Goal: Browse casually: Explore the website without a specific task or goal

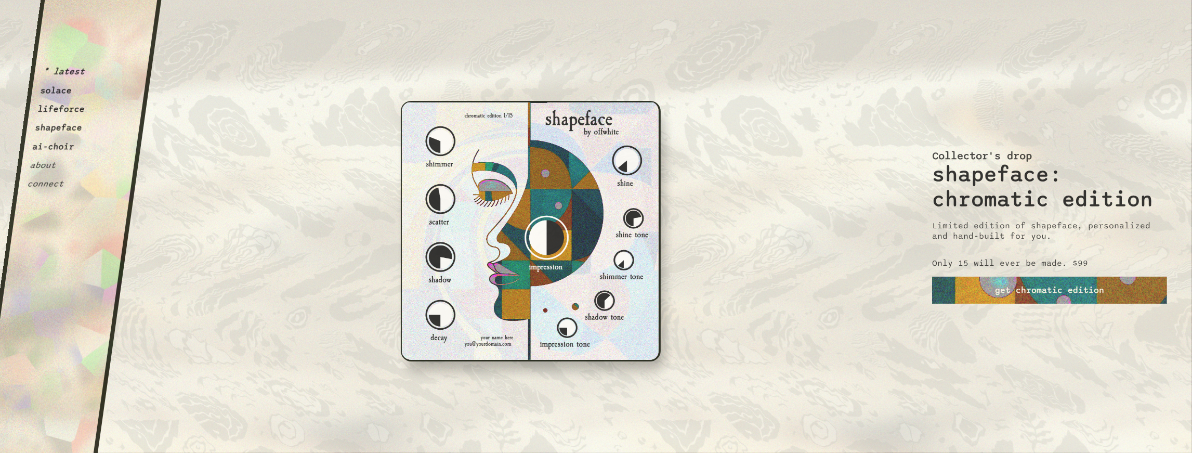
click at [57, 113] on button "lifeforce" at bounding box center [61, 109] width 48 height 10
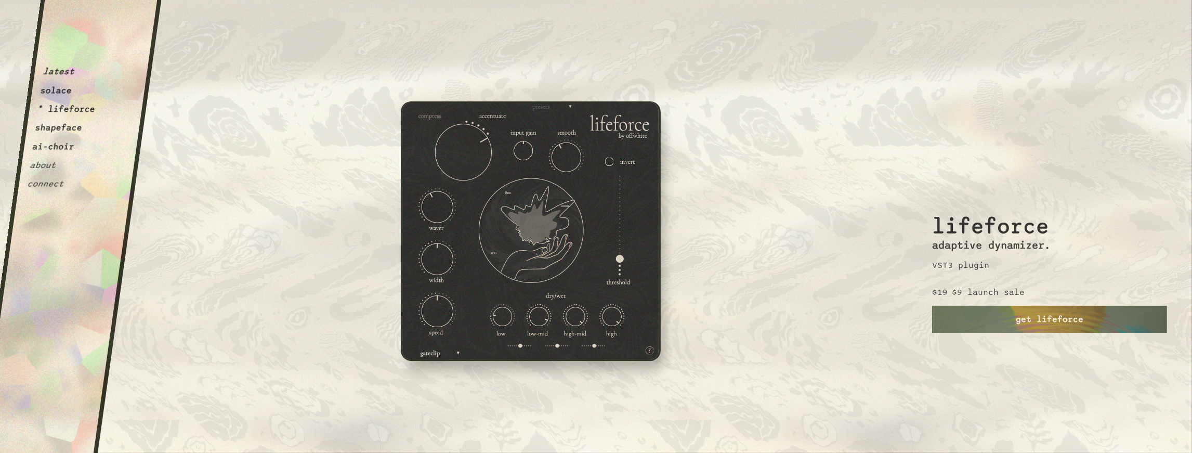
click at [70, 108] on button "* lifeforce" at bounding box center [66, 109] width 59 height 10
click at [63, 149] on button "ai-choir" at bounding box center [53, 146] width 43 height 10
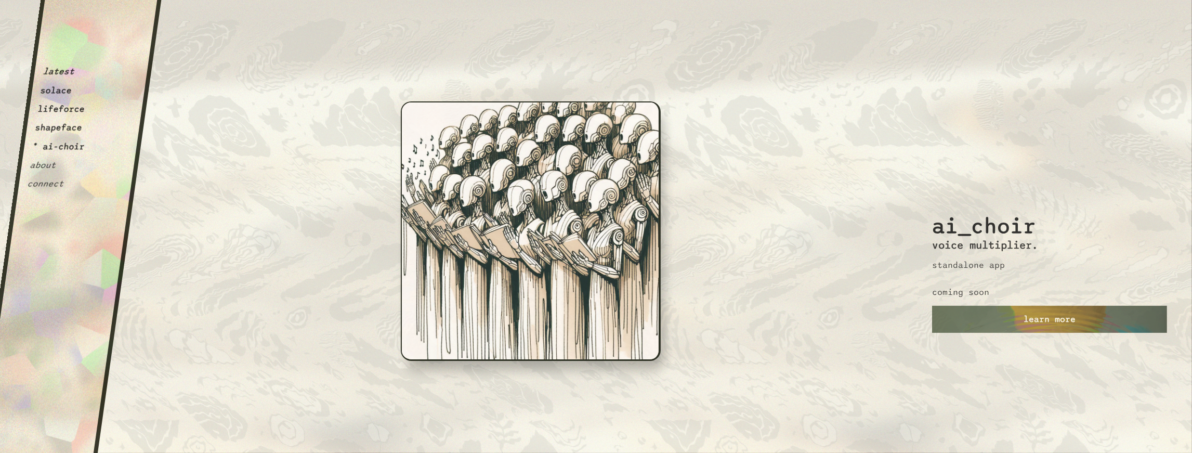
click at [72, 111] on button "lifeforce" at bounding box center [61, 109] width 48 height 10
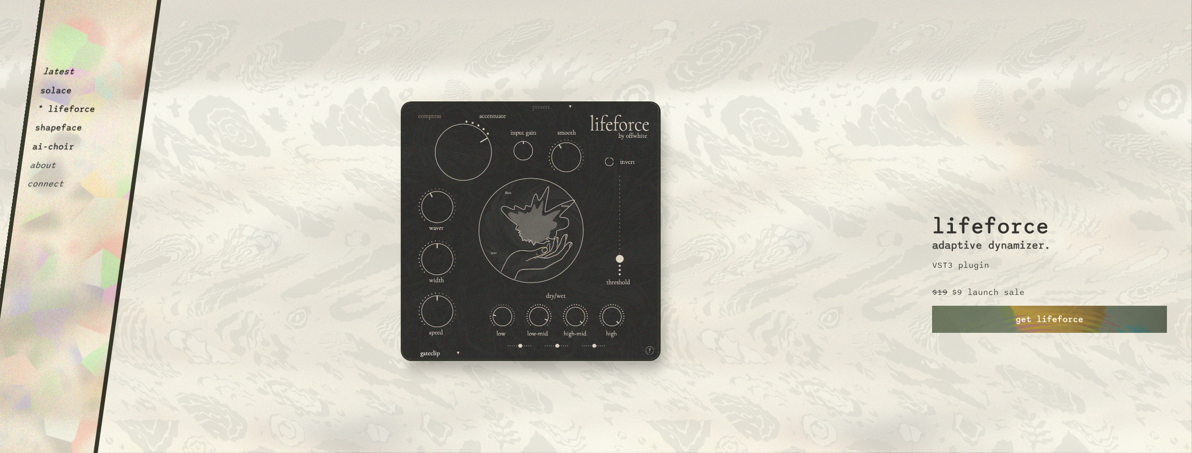
click at [63, 128] on button "shapeface" at bounding box center [58, 128] width 48 height 10
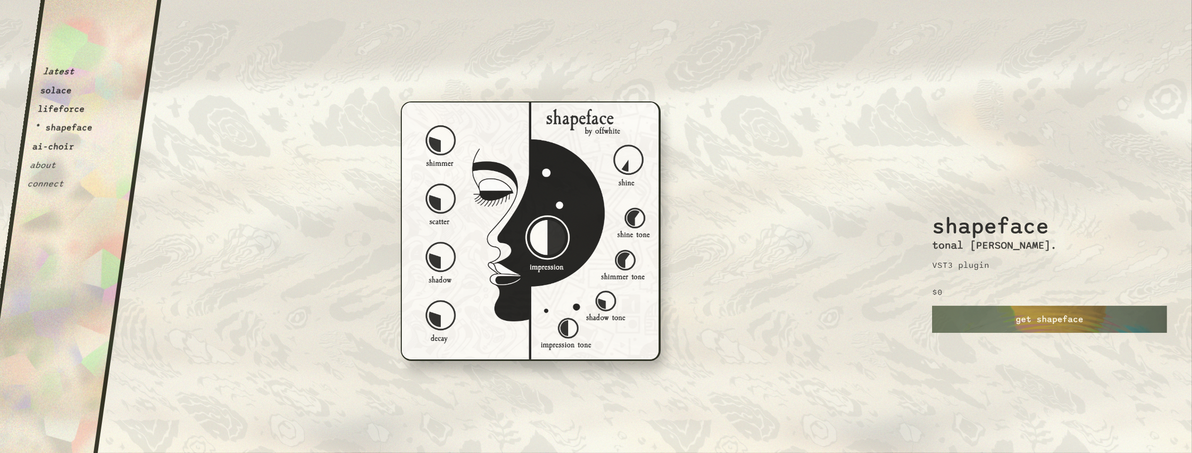
click at [54, 112] on button "lifeforce" at bounding box center [61, 109] width 48 height 10
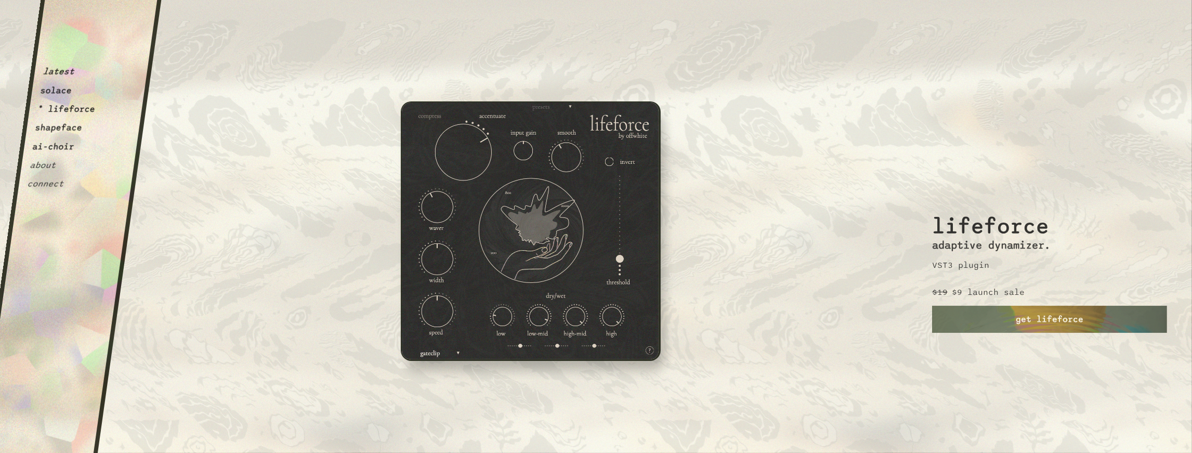
click at [62, 93] on button "solace" at bounding box center [56, 90] width 33 height 10
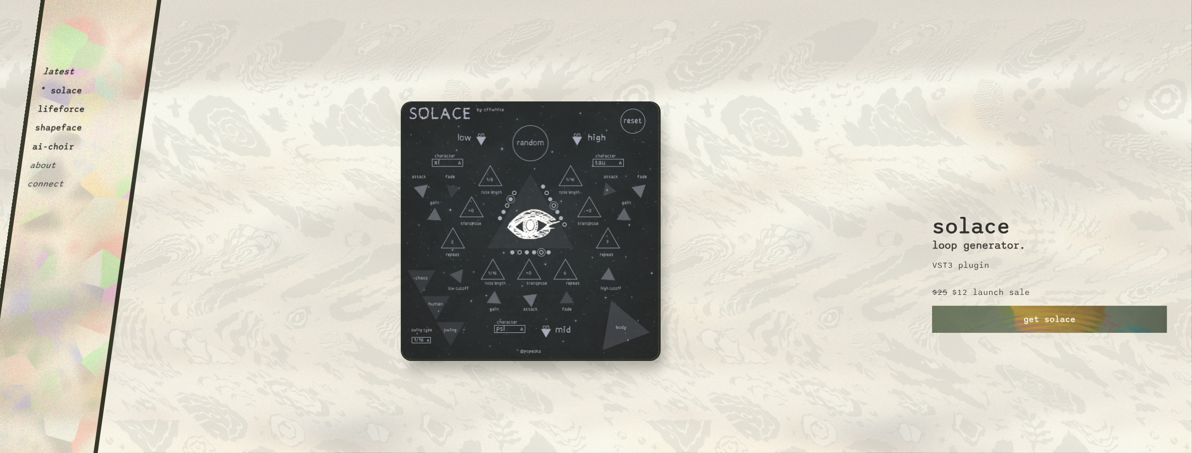
click at [63, 112] on button "lifeforce" at bounding box center [61, 109] width 48 height 10
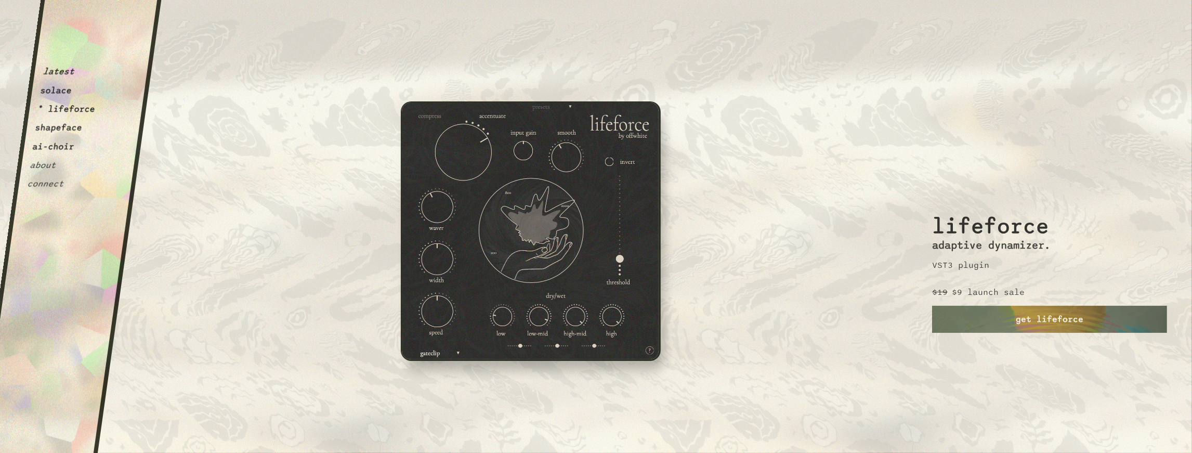
click at [51, 72] on button "latest" at bounding box center [58, 72] width 33 height 10
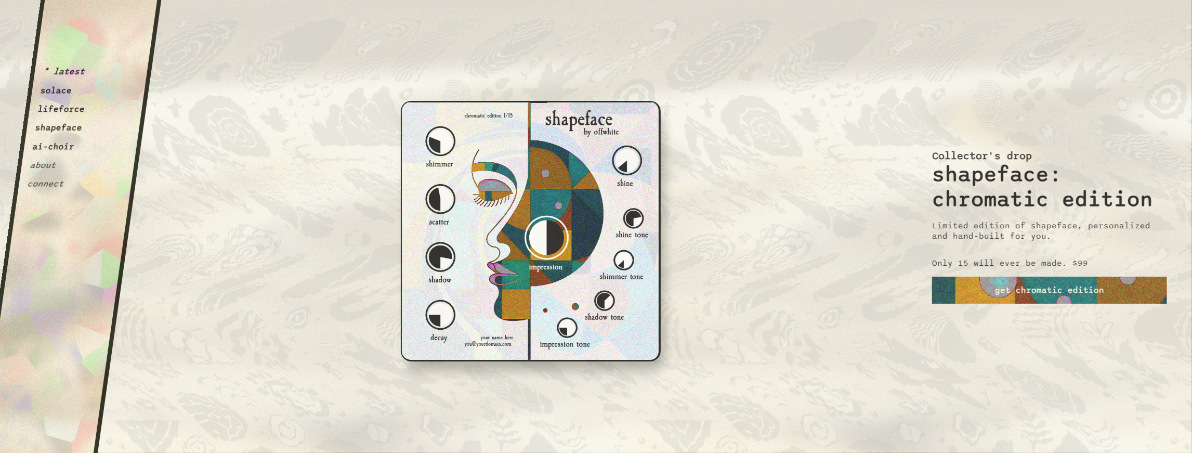
click at [67, 95] on button "solace" at bounding box center [56, 90] width 33 height 10
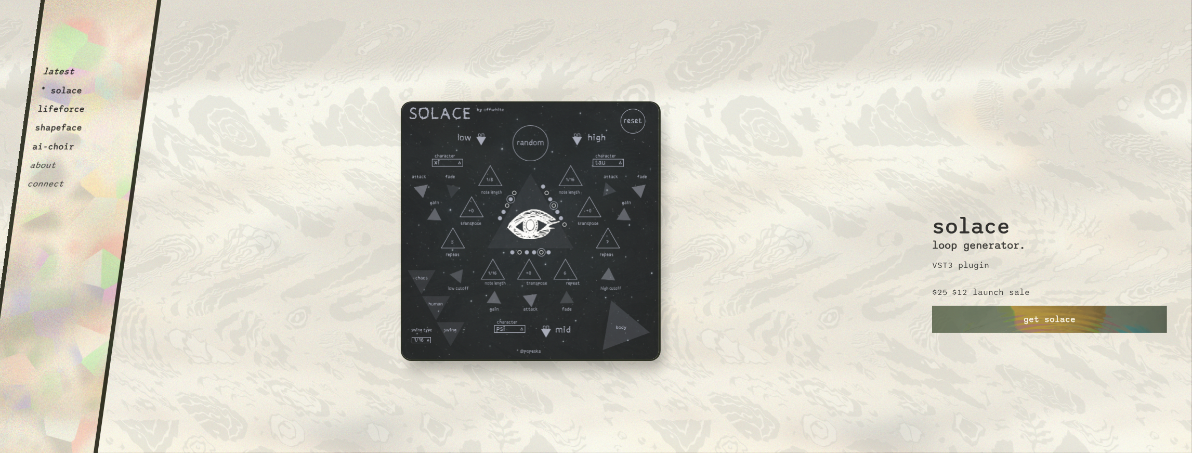
click at [55, 147] on button "ai-choir" at bounding box center [53, 146] width 43 height 10
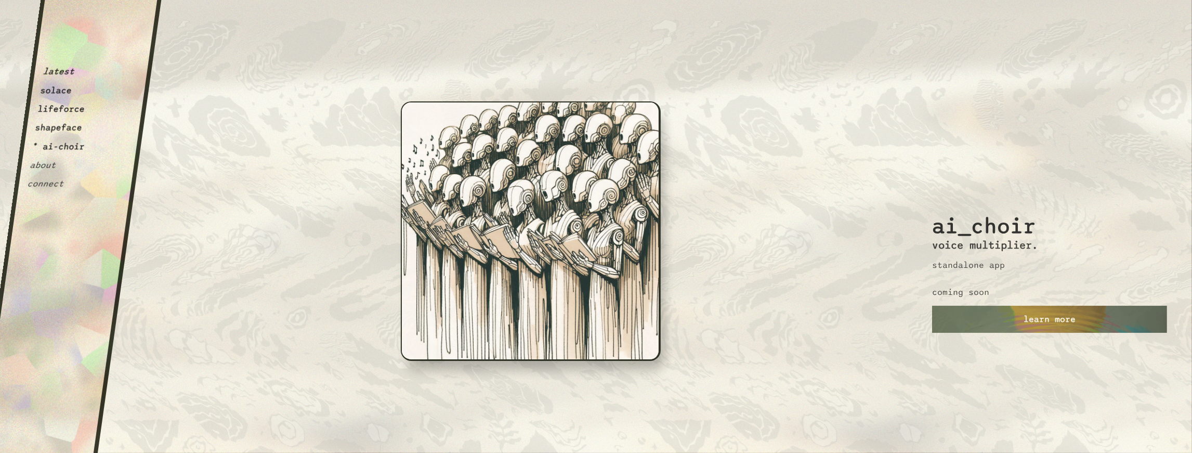
click at [58, 95] on button "solace" at bounding box center [56, 90] width 33 height 10
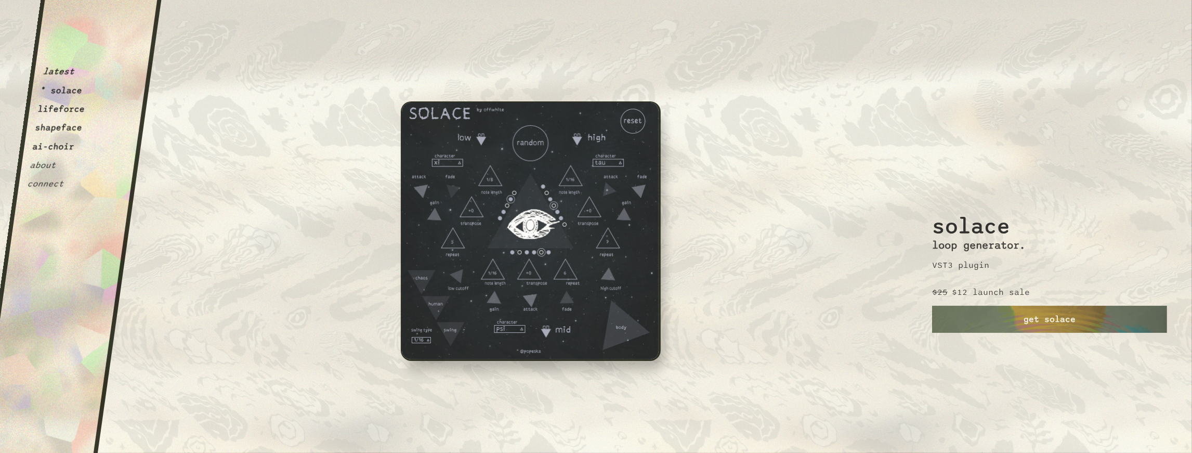
click at [51, 110] on button "lifeforce" at bounding box center [61, 109] width 48 height 10
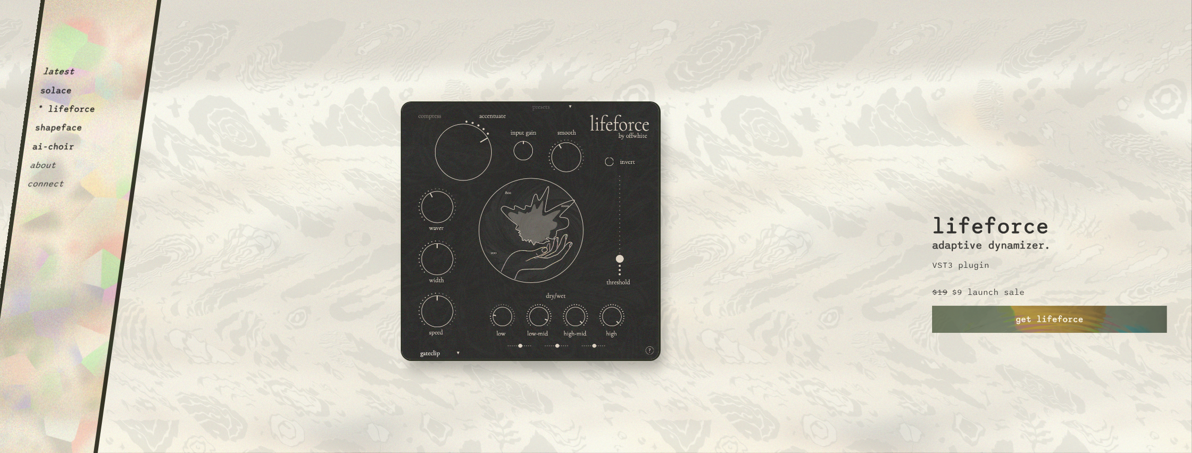
click at [51, 125] on button "shapeface" at bounding box center [58, 128] width 48 height 10
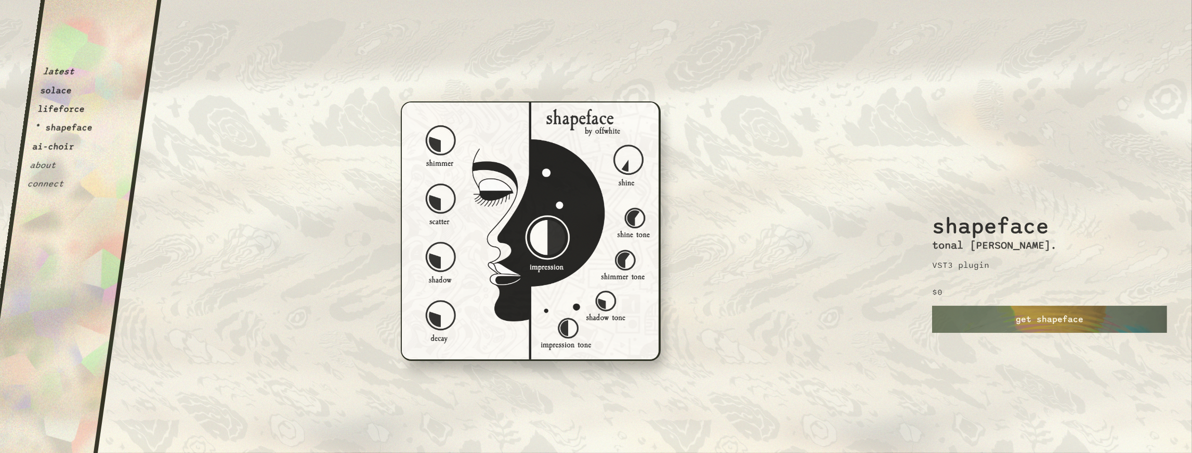
click at [74, 108] on button "lifeforce" at bounding box center [61, 109] width 48 height 10
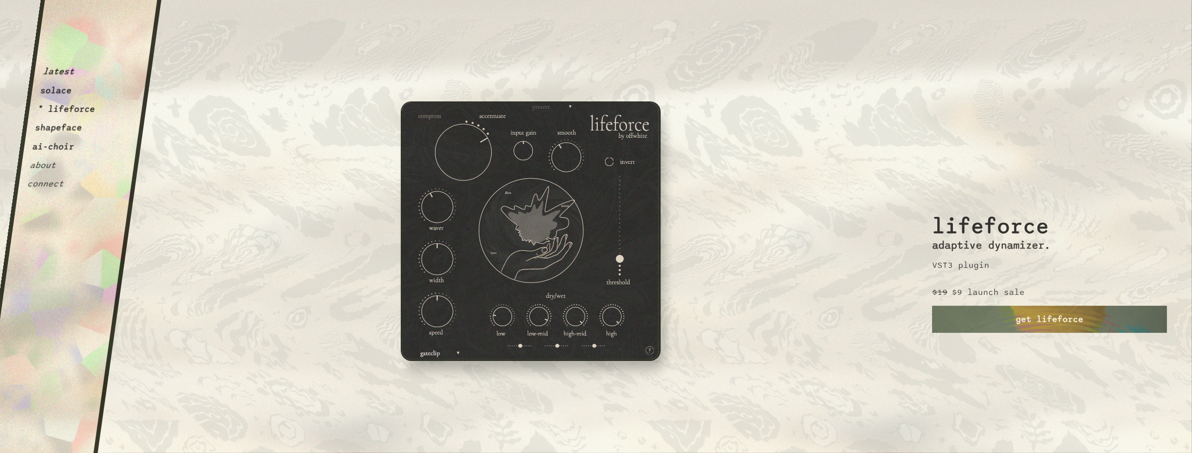
click at [59, 92] on button "solace" at bounding box center [56, 90] width 33 height 10
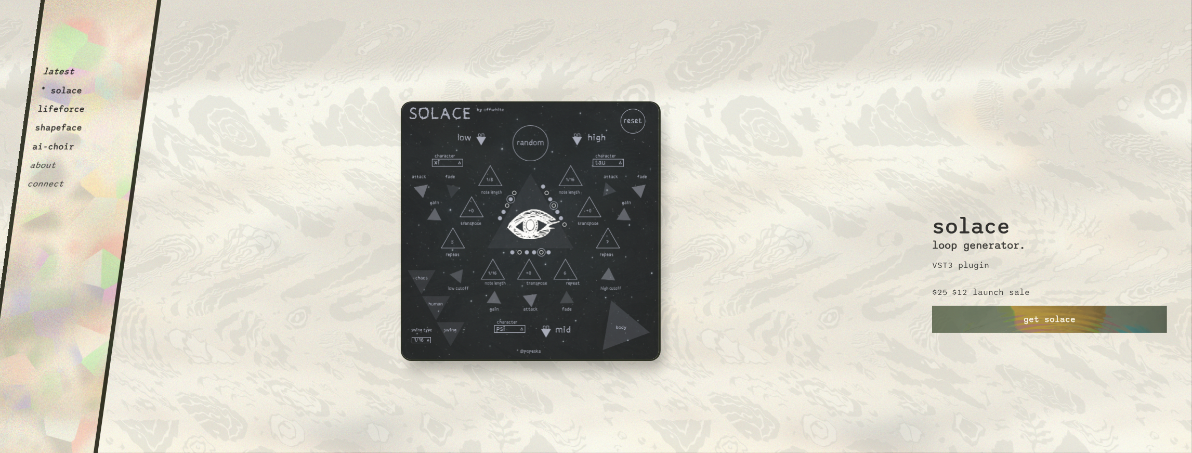
click at [82, 112] on button "lifeforce" at bounding box center [61, 109] width 48 height 10
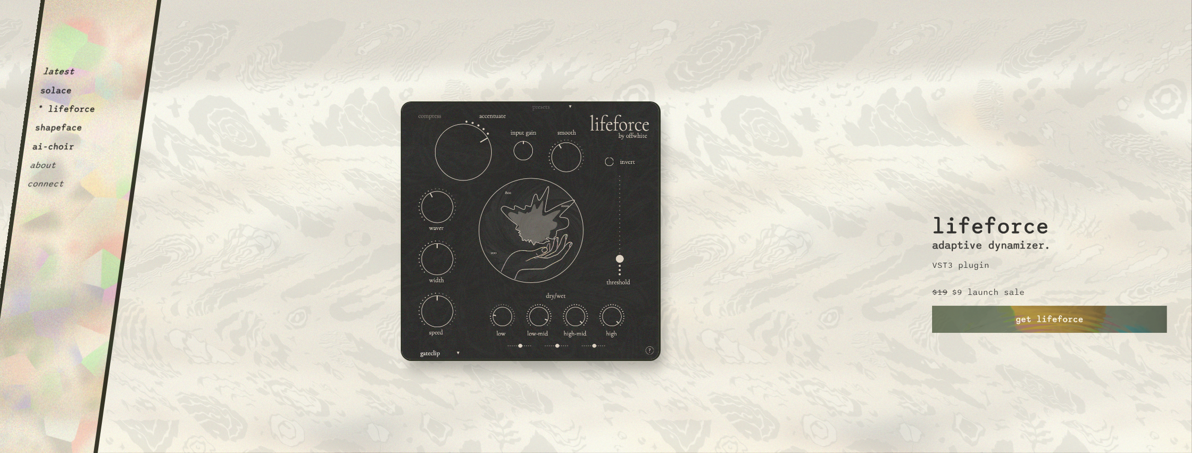
click at [66, 111] on button "* lifeforce" at bounding box center [66, 109] width 59 height 10
click at [63, 131] on button "shapeface" at bounding box center [58, 128] width 48 height 10
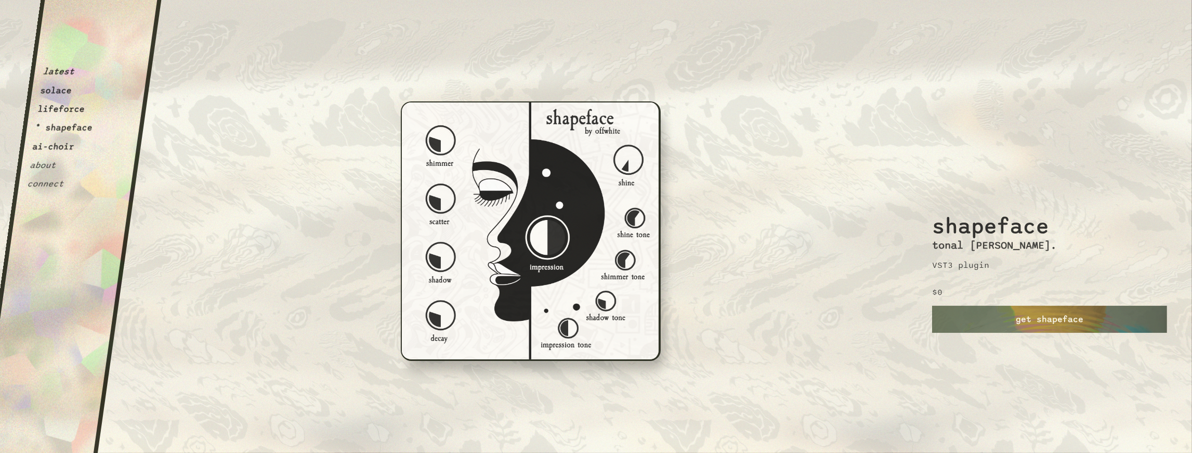
click at [60, 150] on button "ai-choir" at bounding box center [53, 146] width 43 height 10
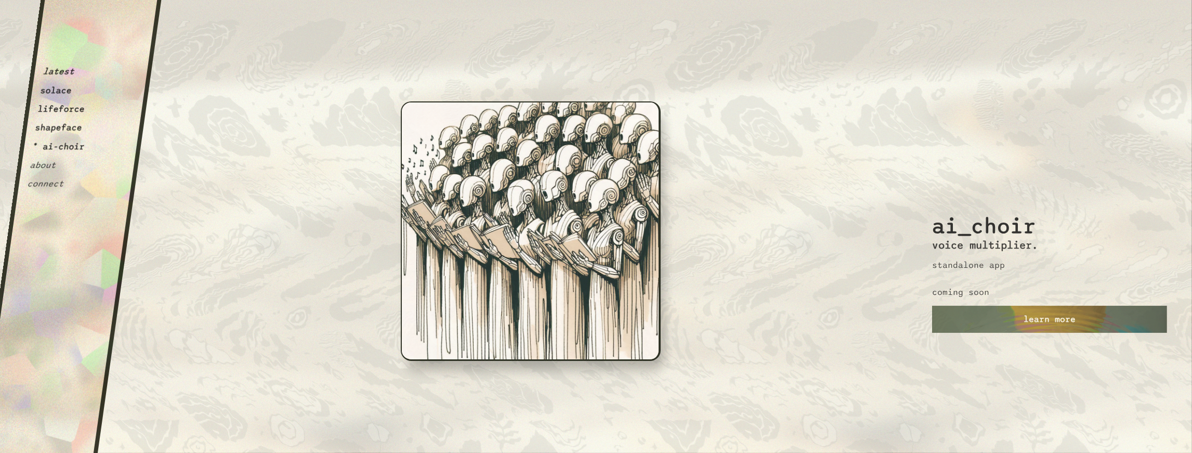
click at [72, 113] on button "lifeforce" at bounding box center [61, 109] width 48 height 10
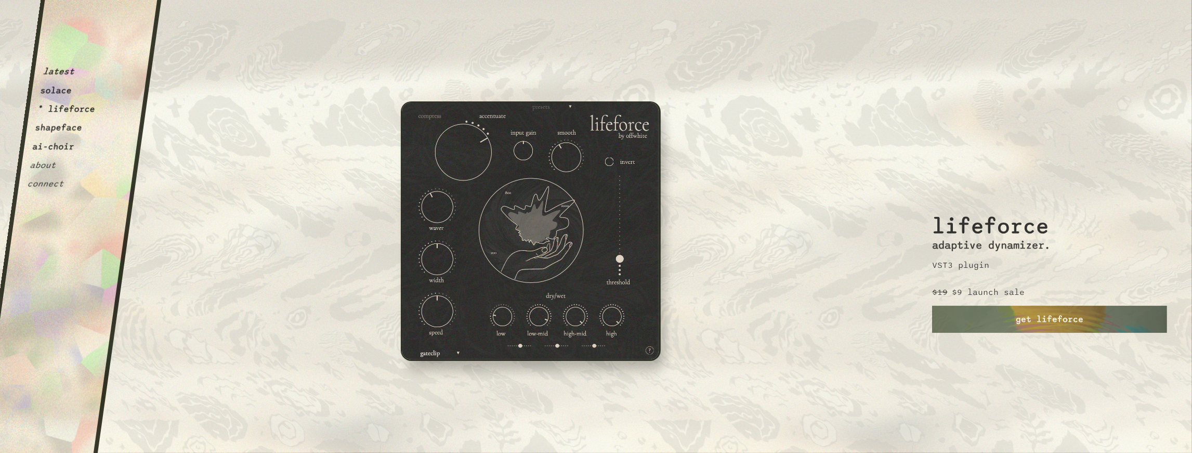
click at [63, 91] on button "solace" at bounding box center [56, 90] width 33 height 10
